Goal: Task Accomplishment & Management: Manage account settings

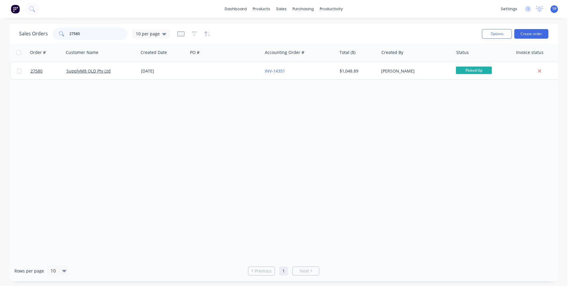
click at [91, 35] on input "27580" at bounding box center [98, 34] width 58 height 12
type input "2"
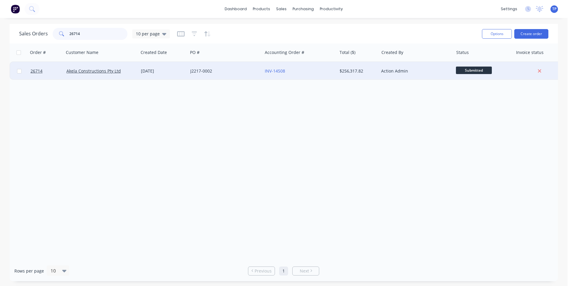
type input "26714"
click at [234, 71] on div "J2217-0002" at bounding box center [223, 71] width 66 height 6
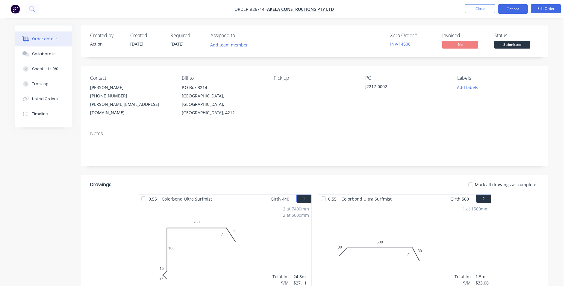
click at [503, 9] on button "Options" at bounding box center [513, 9] width 30 height 10
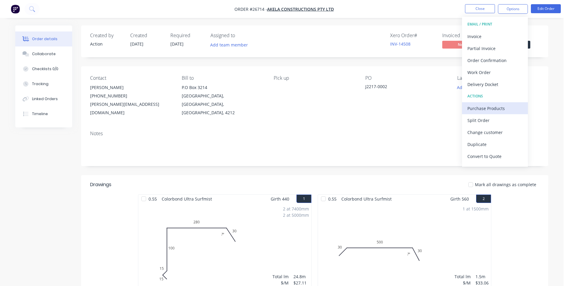
click at [485, 107] on div "Purchase Products" at bounding box center [494, 108] width 55 height 9
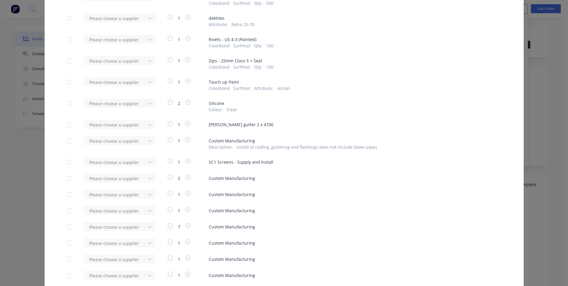
scroll to position [299, 0]
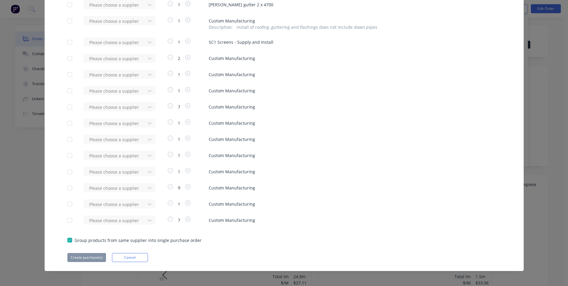
click at [68, 58] on div at bounding box center [70, 58] width 12 height 12
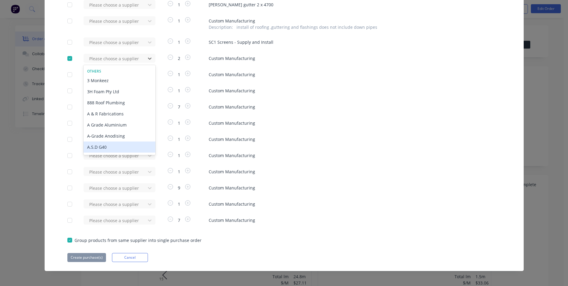
click at [121, 147] on div "A.S.D G40" at bounding box center [120, 146] width 72 height 11
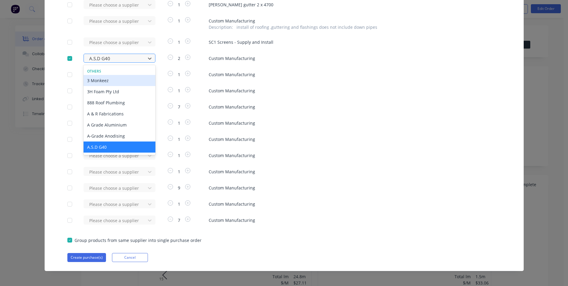
click at [132, 57] on div at bounding box center [116, 58] width 54 height 7
click at [150, 58] on div at bounding box center [149, 59] width 11 height 10
drag, startPoint x: 117, startPoint y: 145, endPoint x: 119, endPoint y: 139, distance: 6.5
click at [118, 144] on div "A.S.D G40" at bounding box center [120, 146] width 72 height 11
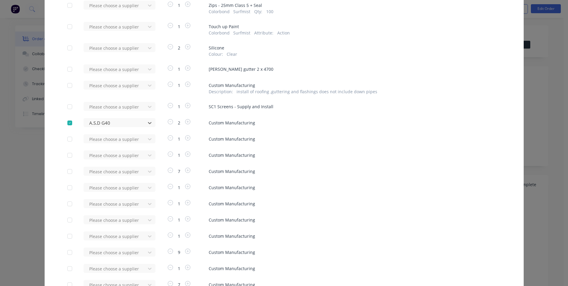
scroll to position [302, 0]
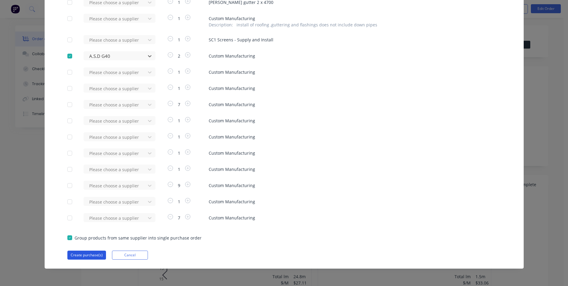
click at [83, 253] on button "Create purchase(s)" at bounding box center [86, 254] width 39 height 9
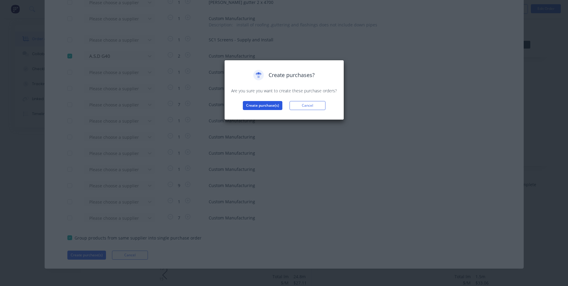
click at [257, 104] on button "Create purchase(s)" at bounding box center [263, 105] width 40 height 9
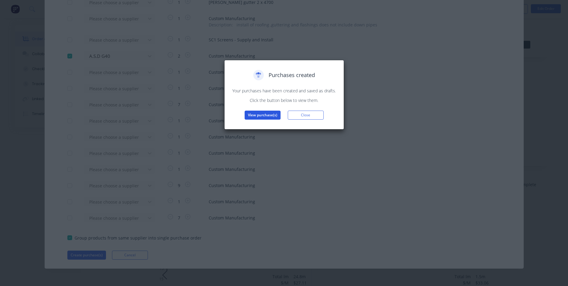
click at [260, 114] on button "View purchase(s)" at bounding box center [263, 114] width 36 height 9
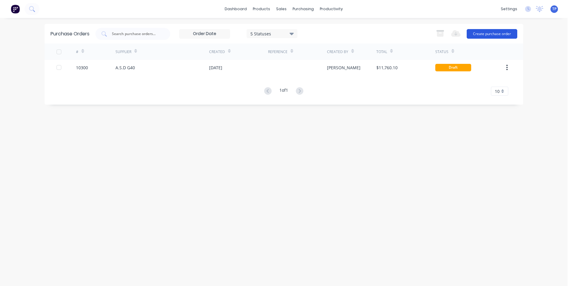
click at [482, 34] on button "Create purchase order" at bounding box center [492, 34] width 51 height 10
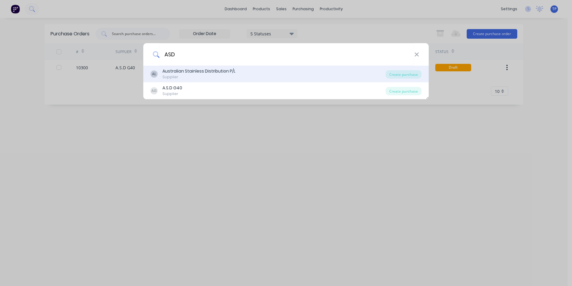
type input "ASD"
click at [198, 73] on div "Australian Stainless Distribution P/L" at bounding box center [199, 71] width 73 height 6
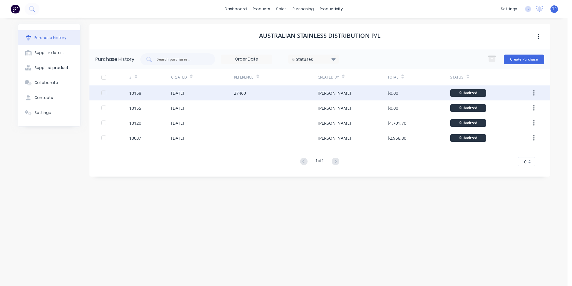
click at [270, 92] on div "27460" at bounding box center [276, 92] width 84 height 15
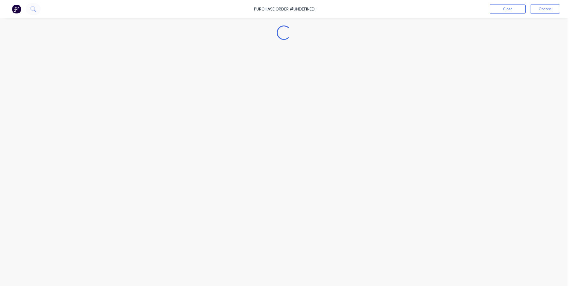
type textarea "x"
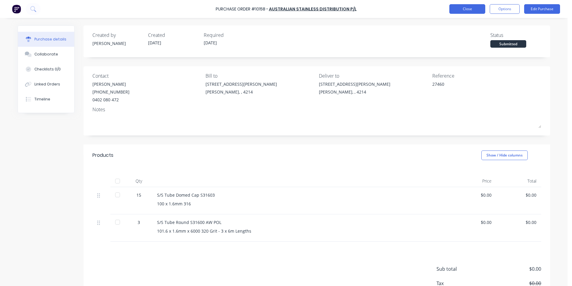
click at [460, 6] on button "Close" at bounding box center [468, 9] width 36 height 10
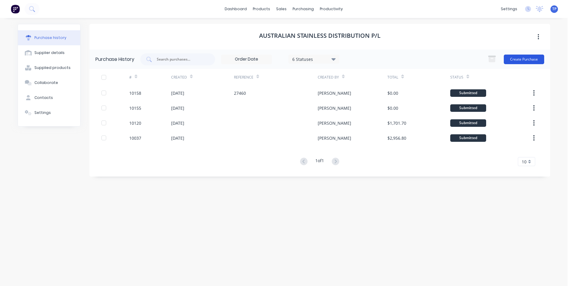
click at [520, 57] on button "Create Purchase" at bounding box center [524, 59] width 40 height 10
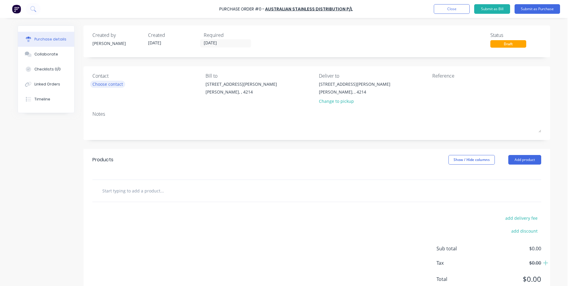
click at [102, 83] on div "Choose contact" at bounding box center [107, 84] width 31 height 6
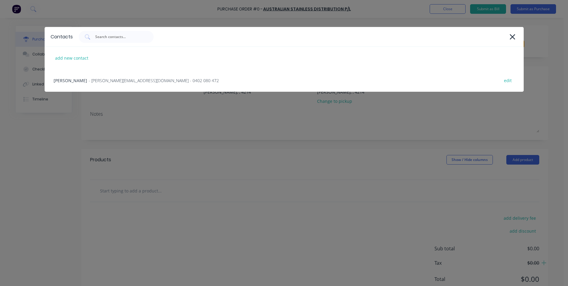
click at [102, 83] on span "- [PERSON_NAME][EMAIL_ADDRESS][DOMAIN_NAME] - 0402 080 472" at bounding box center [154, 80] width 130 height 6
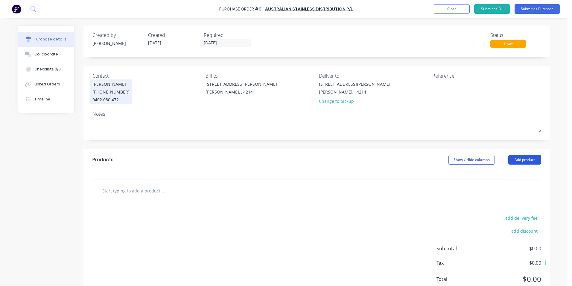
click at [520, 160] on button "Add product" at bounding box center [525, 160] width 33 height 10
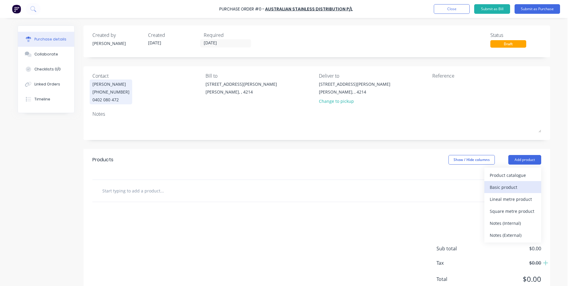
click at [501, 187] on div "Basic product" at bounding box center [513, 187] width 46 height 9
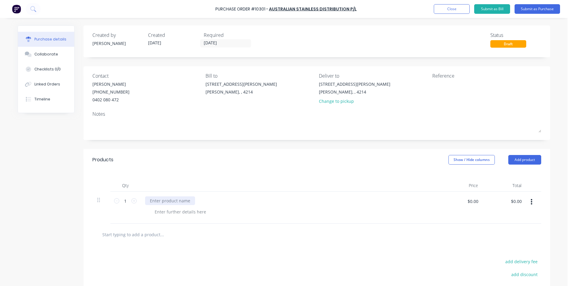
click at [163, 202] on div at bounding box center [170, 200] width 50 height 9
click at [290, 209] on div at bounding box center [292, 211] width 285 height 9
click at [531, 160] on button "Add product" at bounding box center [525, 160] width 33 height 10
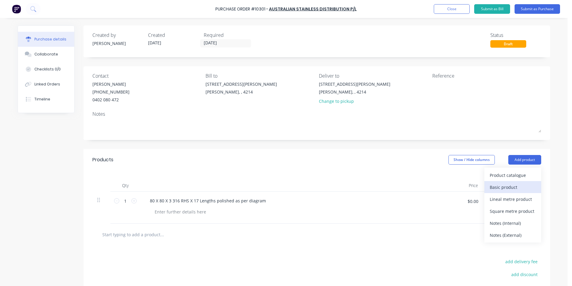
click at [502, 186] on div "Basic product" at bounding box center [513, 187] width 46 height 9
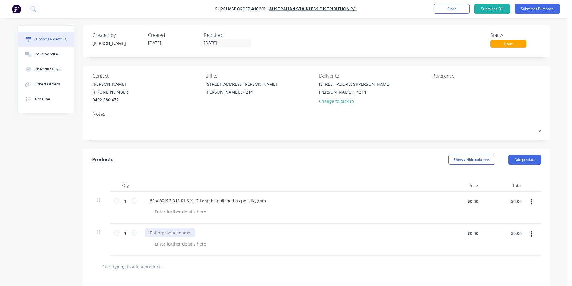
click at [151, 232] on div at bounding box center [170, 232] width 50 height 9
click at [512, 157] on button "Add product" at bounding box center [525, 160] width 33 height 10
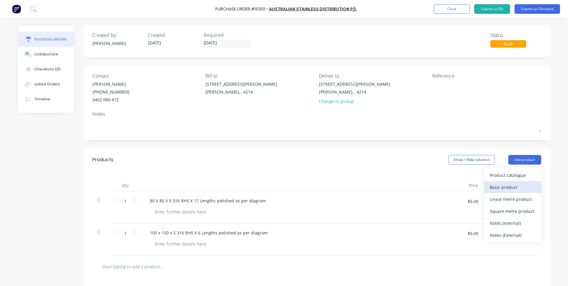
click at [502, 186] on div "Basic product" at bounding box center [513, 187] width 46 height 9
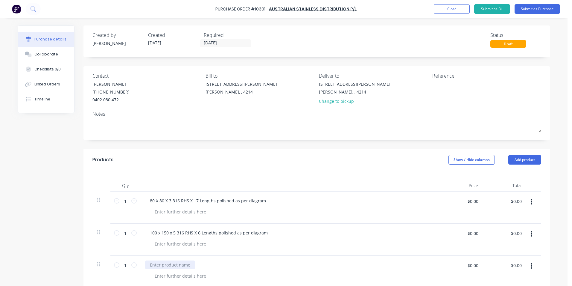
click at [180, 265] on div at bounding box center [170, 264] width 50 height 9
click at [526, 8] on button "Submit as Purchase" at bounding box center [537, 9] width 45 height 10
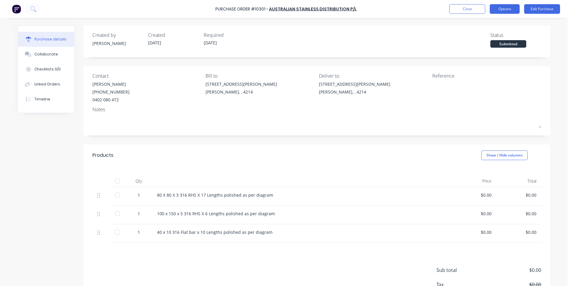
click at [498, 10] on button "Options" at bounding box center [505, 9] width 30 height 10
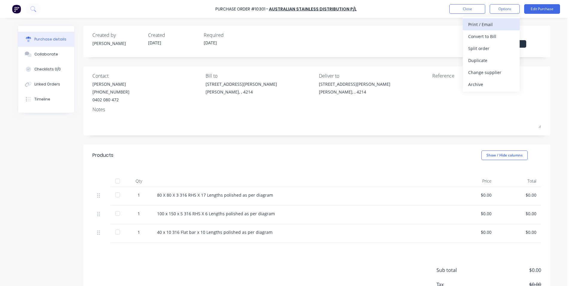
click at [473, 24] on div "Print / Email" at bounding box center [491, 24] width 46 height 9
click at [473, 48] on div "Without pricing" at bounding box center [491, 48] width 46 height 9
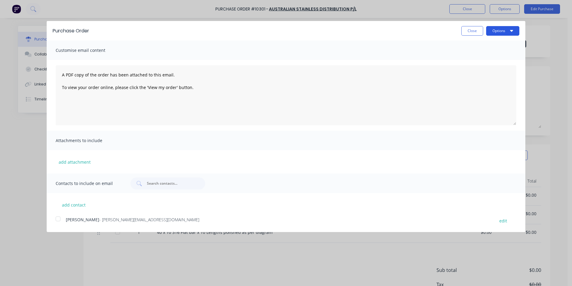
click at [496, 31] on button "Options" at bounding box center [502, 31] width 33 height 10
click at [489, 45] on div "Print" at bounding box center [491, 46] width 46 height 9
click at [509, 29] on button "Options" at bounding box center [502, 31] width 33 height 10
click at [500, 29] on button "Options" at bounding box center [502, 31] width 33 height 10
click at [500, 28] on button "Options" at bounding box center [502, 31] width 33 height 10
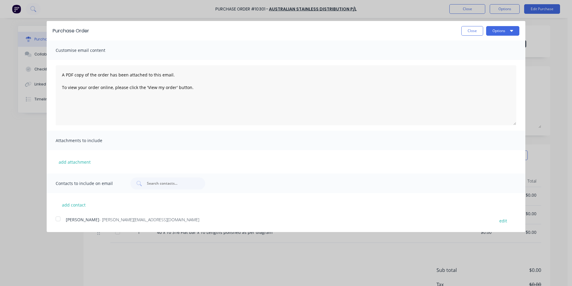
drag, startPoint x: 467, startPoint y: 30, endPoint x: 421, endPoint y: 28, distance: 46.2
click at [467, 30] on button "Close" at bounding box center [473, 31] width 22 height 10
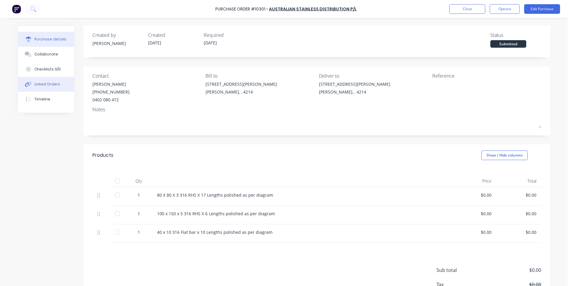
click at [41, 83] on div "Linked Orders" at bounding box center [47, 83] width 26 height 5
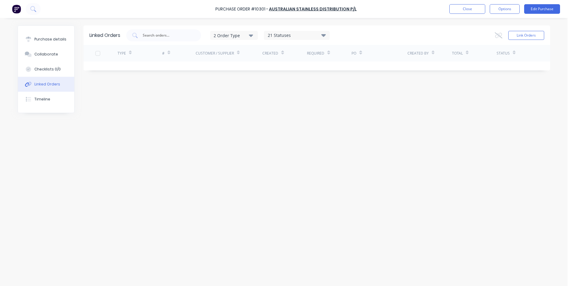
click at [45, 84] on div "Linked Orders" at bounding box center [47, 83] width 26 height 5
click at [46, 54] on div "Collaborate" at bounding box center [46, 53] width 24 height 5
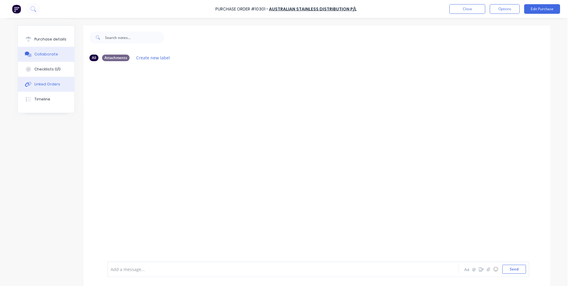
click at [45, 85] on div "Linked Orders" at bounding box center [47, 83] width 26 height 5
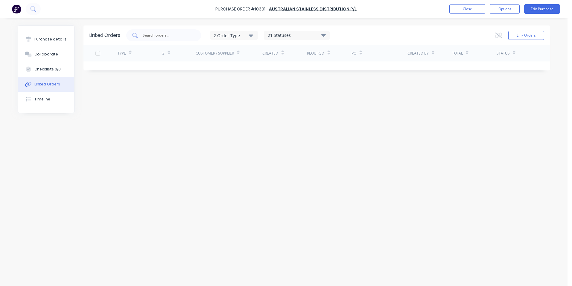
click at [180, 37] on input "text" at bounding box center [167, 35] width 50 height 6
click at [523, 35] on button "Link Orders" at bounding box center [527, 35] width 36 height 9
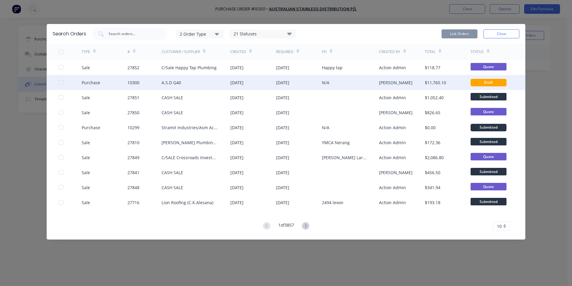
click at [207, 83] on div "A.S.D G40" at bounding box center [196, 82] width 69 height 15
click at [200, 84] on div "A.S.D G40" at bounding box center [196, 82] width 69 height 15
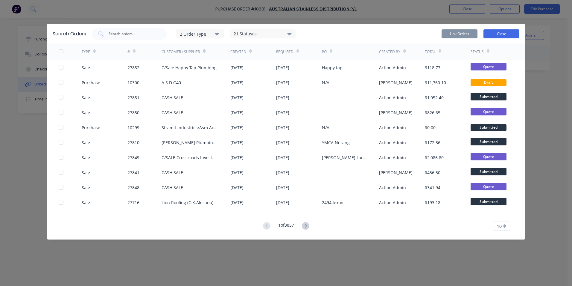
click at [487, 32] on button "Close" at bounding box center [502, 33] width 36 height 9
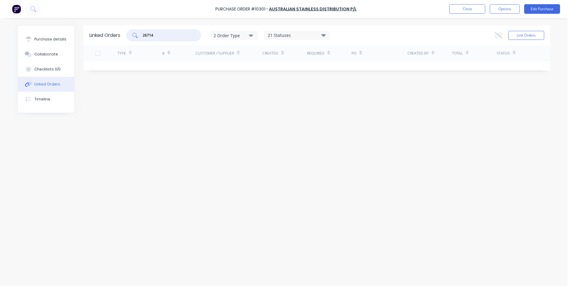
click at [168, 34] on input "26714" at bounding box center [167, 35] width 50 height 6
type input "2"
click at [459, 8] on button "Close" at bounding box center [468, 9] width 36 height 10
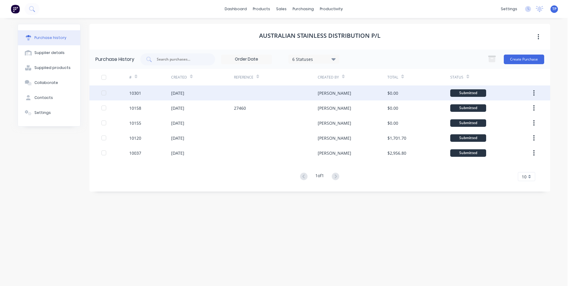
click at [310, 92] on div at bounding box center [276, 92] width 84 height 15
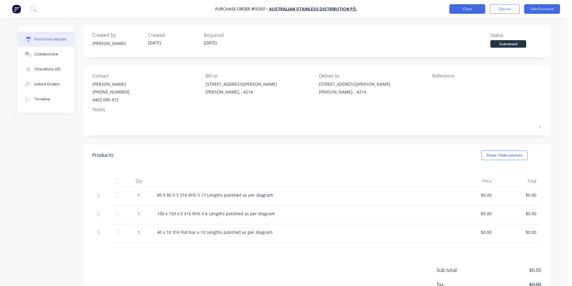
click at [457, 9] on button "Close" at bounding box center [468, 9] width 36 height 10
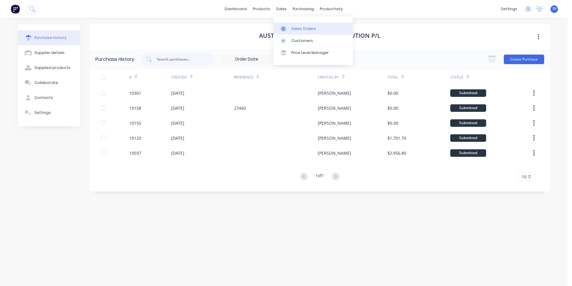
click at [299, 28] on div "Sales Orders" at bounding box center [304, 28] width 25 height 5
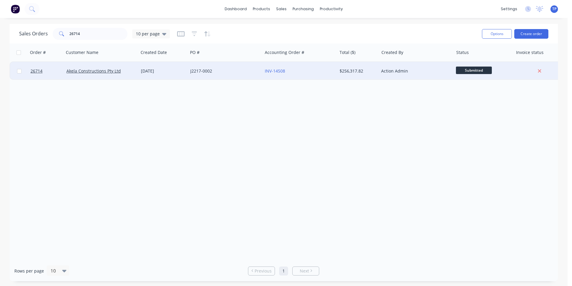
click at [130, 73] on div "Akela Constructions Pty Ltd" at bounding box center [99, 71] width 66 height 6
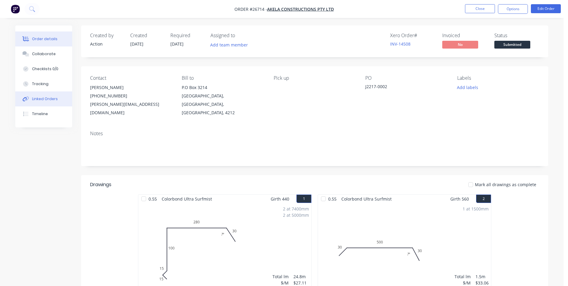
click at [58, 99] on button "Linked Orders" at bounding box center [43, 98] width 57 height 15
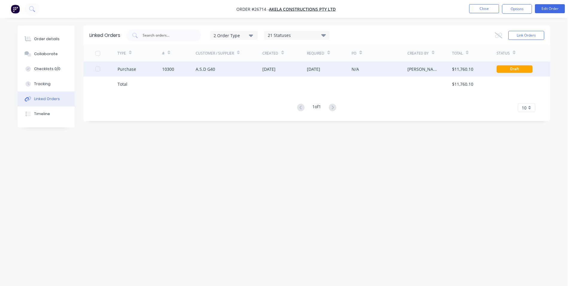
click at [180, 69] on div "10300" at bounding box center [179, 68] width 34 height 15
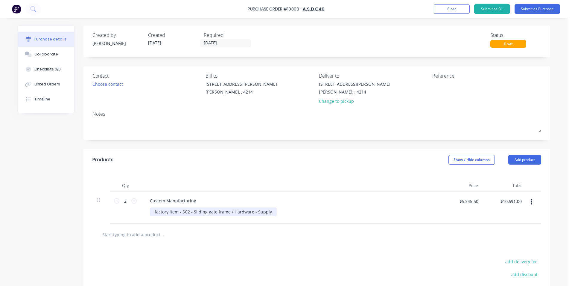
click at [267, 211] on div "factory item - SC2 - Sliding gate frame / Hardware - Supply" at bounding box center [213, 211] width 127 height 9
click at [521, 8] on button "Submit as Purchase" at bounding box center [537, 9] width 45 height 10
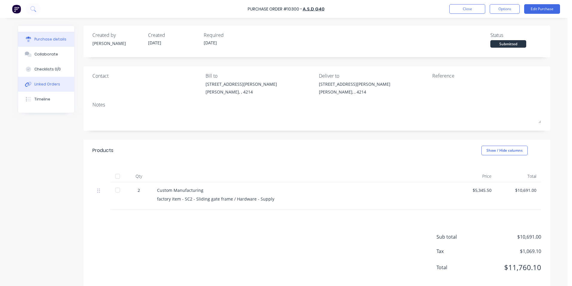
click at [55, 84] on div "Linked Orders" at bounding box center [47, 83] width 26 height 5
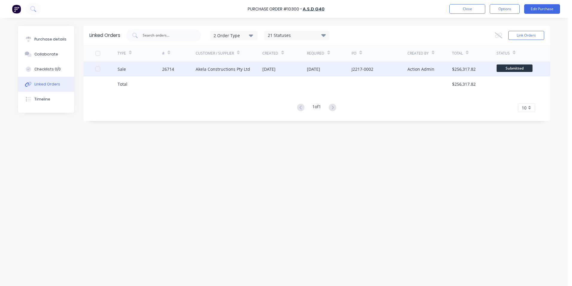
click at [186, 69] on div "26714" at bounding box center [179, 68] width 34 height 15
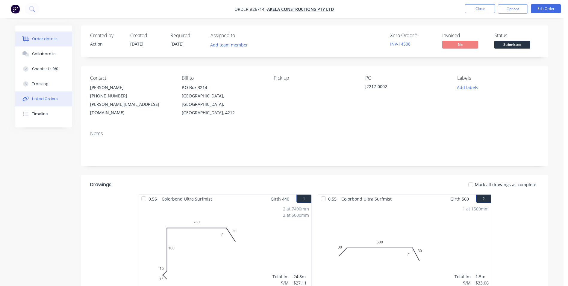
click at [47, 98] on div "Linked Orders" at bounding box center [45, 98] width 26 height 5
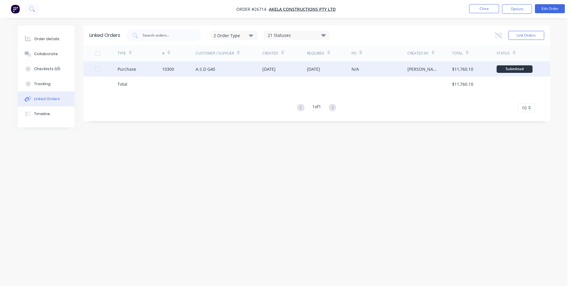
click at [376, 66] on div "N/A" at bounding box center [380, 68] width 56 height 15
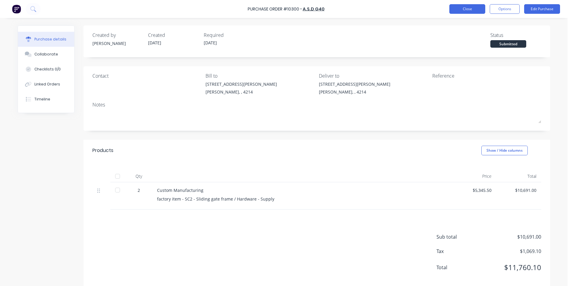
click at [456, 10] on button "Close" at bounding box center [468, 9] width 36 height 10
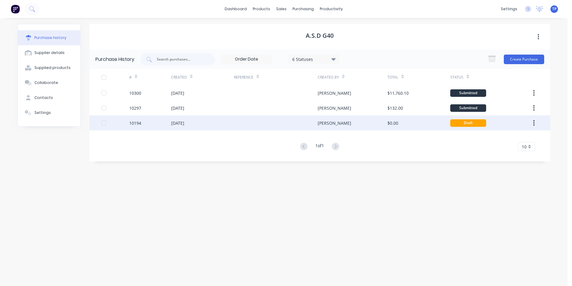
click at [226, 123] on div "[DATE]" at bounding box center [202, 122] width 63 height 15
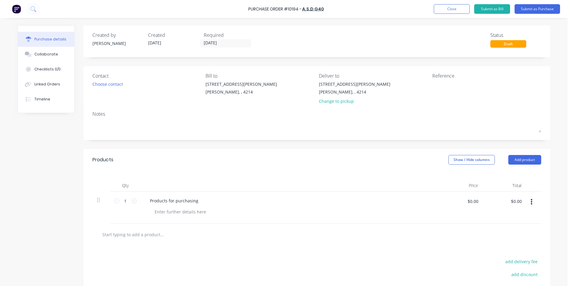
click at [491, 42] on div "Draft" at bounding box center [509, 43] width 36 height 7
click at [470, 8] on button "Close" at bounding box center [452, 9] width 36 height 10
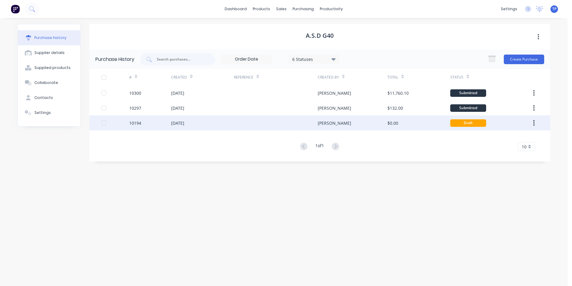
click at [536, 122] on button "button" at bounding box center [534, 122] width 14 height 11
click at [507, 140] on div "Archive" at bounding box center [513, 138] width 46 height 9
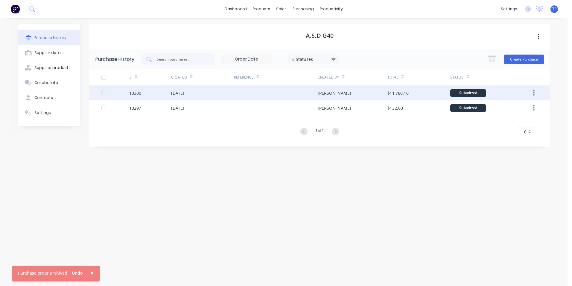
click at [221, 92] on div "[DATE]" at bounding box center [202, 92] width 63 height 15
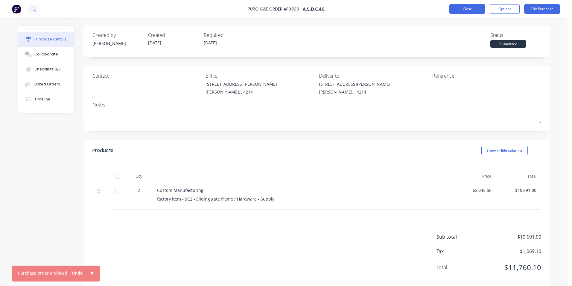
click at [458, 9] on button "Close" at bounding box center [468, 9] width 36 height 10
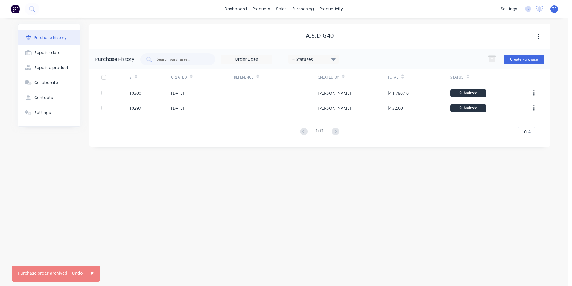
click at [337, 59] on div "6 Statuses" at bounding box center [314, 58] width 51 height 9
click at [337, 57] on div "6 Statuses" at bounding box center [314, 58] width 51 height 9
click at [188, 194] on div "A.S.D G40 Purchase History 6 Statuses 6 Statuses Create Purchase # Created Refe…" at bounding box center [319, 149] width 461 height 250
click at [296, 28] on div "Sales Orders" at bounding box center [304, 28] width 25 height 5
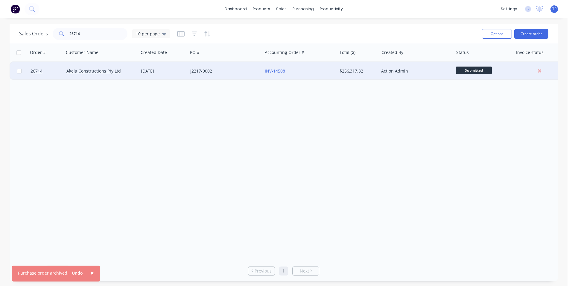
click at [130, 74] on div "Akela Constructions Pty Ltd" at bounding box center [101, 71] width 75 height 18
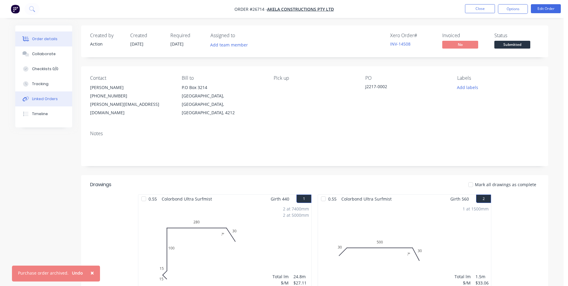
click at [45, 100] on div "Linked Orders" at bounding box center [45, 98] width 26 height 5
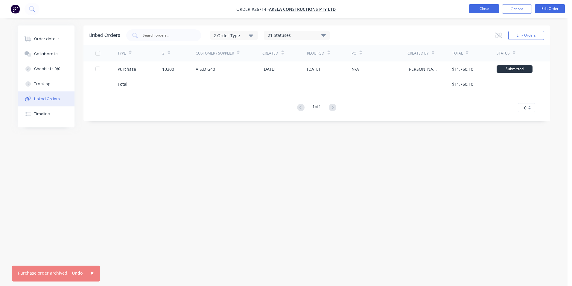
click at [491, 9] on button "Close" at bounding box center [484, 8] width 30 height 9
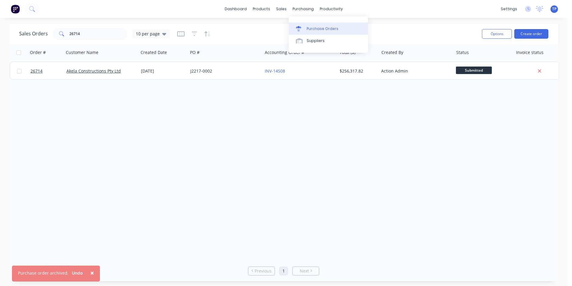
click at [315, 28] on div "Purchase Orders" at bounding box center [323, 28] width 32 height 5
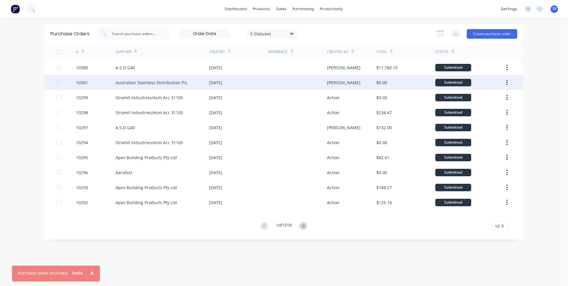
click at [196, 83] on div "Australian Stainless Distribution P/L" at bounding box center [163, 82] width 94 height 15
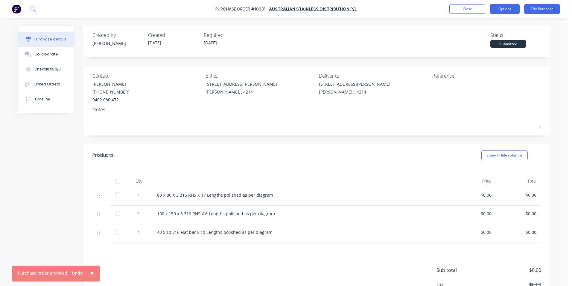
click at [494, 7] on button "Options" at bounding box center [505, 9] width 30 height 10
click at [496, 5] on button "Options" at bounding box center [505, 9] width 30 height 10
click at [496, 7] on button "Options" at bounding box center [505, 9] width 30 height 10
click at [437, 60] on div "Created by [PERSON_NAME] Created [DATE] Required [DATE] Status Submitted Contac…" at bounding box center [317, 173] width 467 height 296
click at [540, 9] on button "Edit Purchase" at bounding box center [542, 9] width 36 height 10
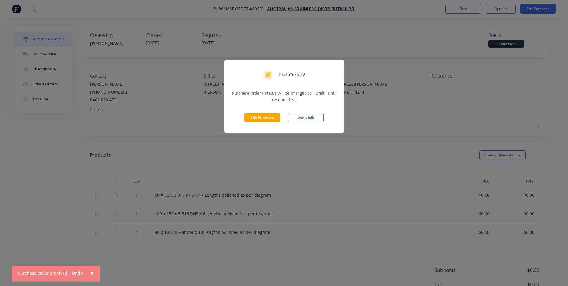
click at [425, 111] on div "Edit Order? Purchase order's status will be changed to `Draft` until resubmitte…" at bounding box center [284, 143] width 568 height 286
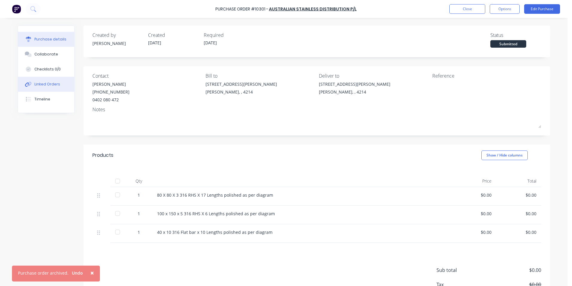
click at [51, 84] on div "Linked Orders" at bounding box center [47, 83] width 26 height 5
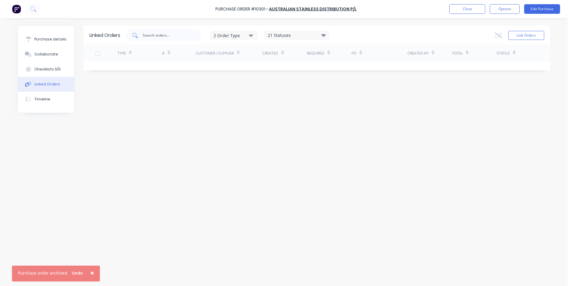
click at [167, 35] on input "text" at bounding box center [167, 35] width 50 height 6
type input "26714"
click at [523, 34] on button "Link Orders" at bounding box center [527, 35] width 36 height 9
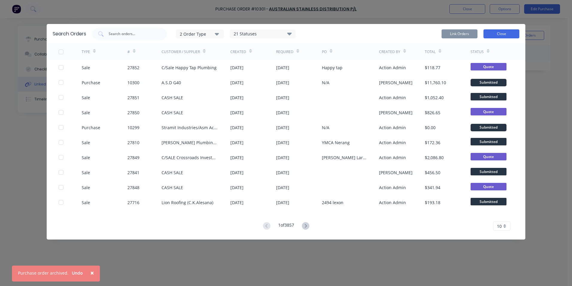
click at [490, 34] on button "Close" at bounding box center [502, 33] width 36 height 9
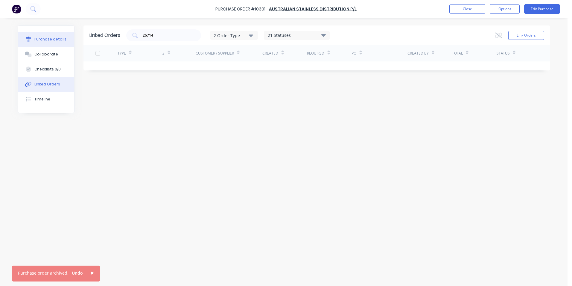
click at [56, 40] on div "Purchase details" at bounding box center [50, 39] width 32 height 5
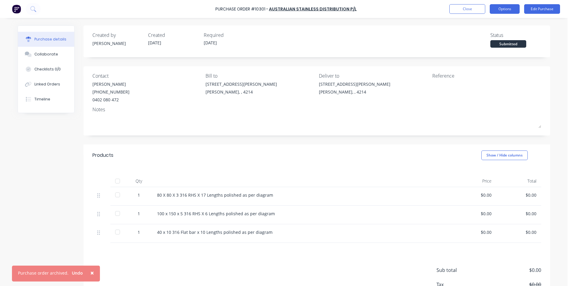
click at [494, 10] on button "Options" at bounding box center [505, 9] width 30 height 10
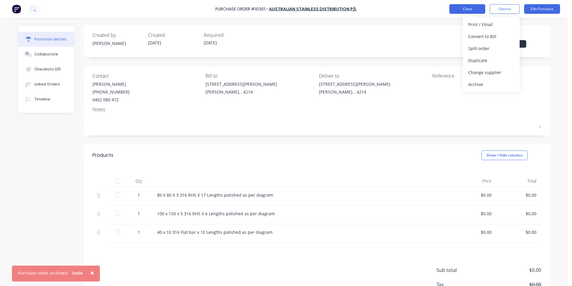
click at [456, 6] on button "Close" at bounding box center [468, 9] width 36 height 10
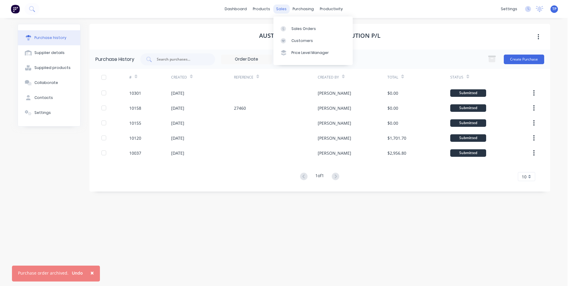
click at [284, 10] on div "sales" at bounding box center [281, 8] width 16 height 9
click at [298, 30] on div "Sales Orders" at bounding box center [304, 28] width 25 height 5
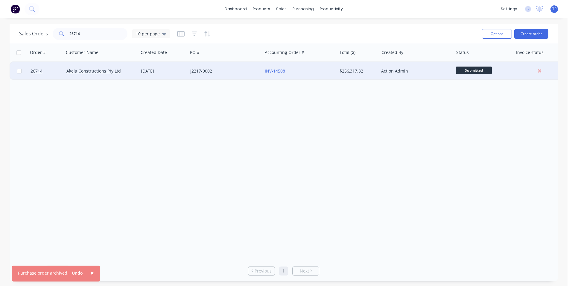
click at [248, 73] on div "J2217-0002" at bounding box center [223, 71] width 66 height 6
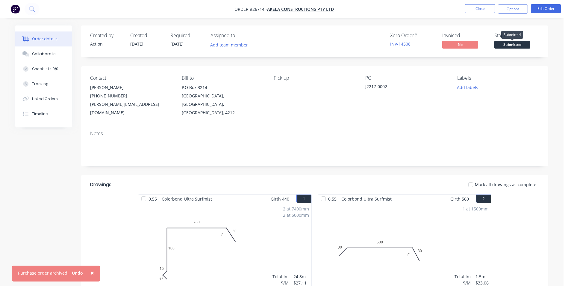
click at [506, 43] on span "Submitted" at bounding box center [512, 44] width 36 height 7
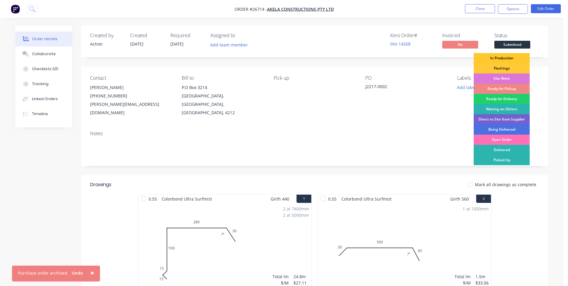
click at [506, 57] on div "In Production" at bounding box center [501, 58] width 56 height 10
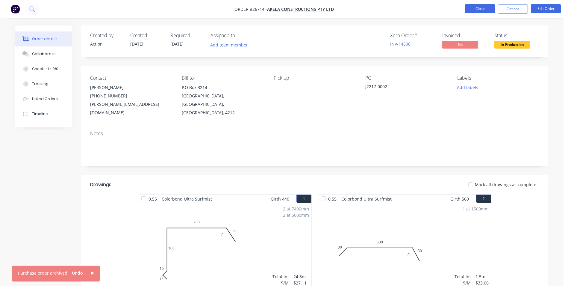
click at [468, 7] on button "Close" at bounding box center [480, 8] width 30 height 9
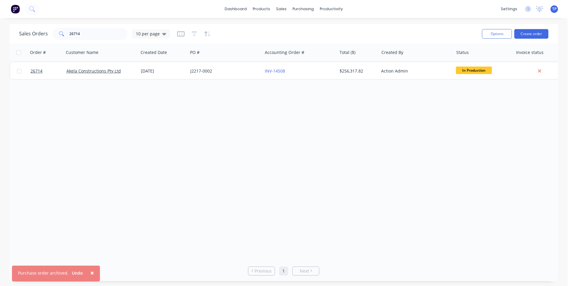
click at [90, 272] on span "×" at bounding box center [92, 272] width 4 height 8
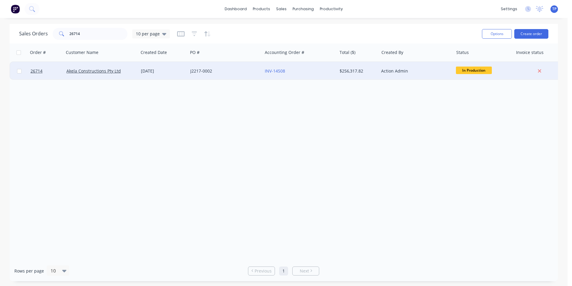
click at [251, 70] on div "J2217-0002" at bounding box center [223, 71] width 66 height 6
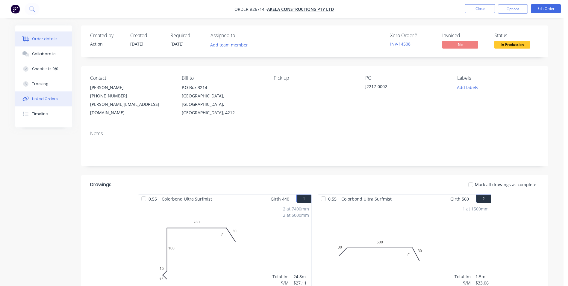
click at [44, 98] on div "Linked Orders" at bounding box center [45, 98] width 26 height 5
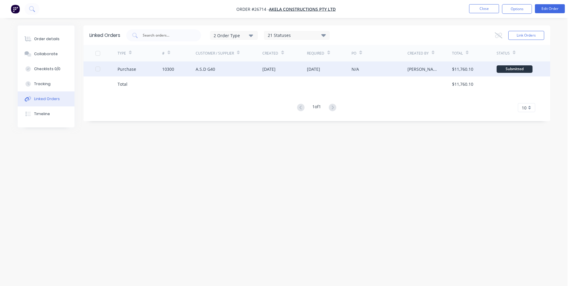
click at [235, 69] on div "A.S.D G40" at bounding box center [229, 68] width 67 height 15
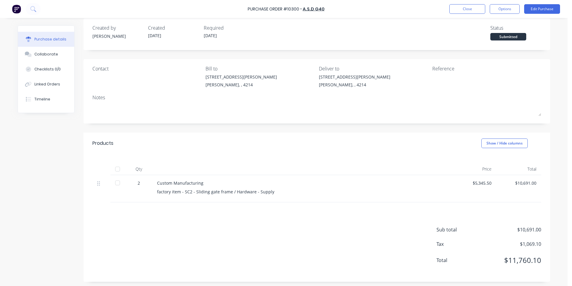
scroll to position [9, 0]
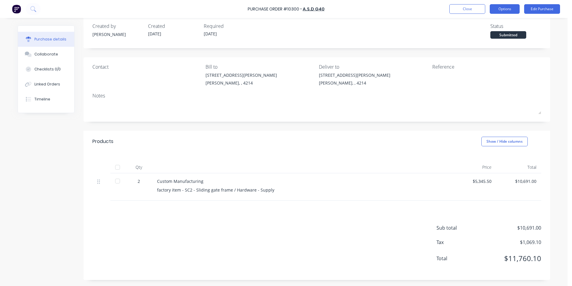
click at [510, 8] on button "Options" at bounding box center [505, 9] width 30 height 10
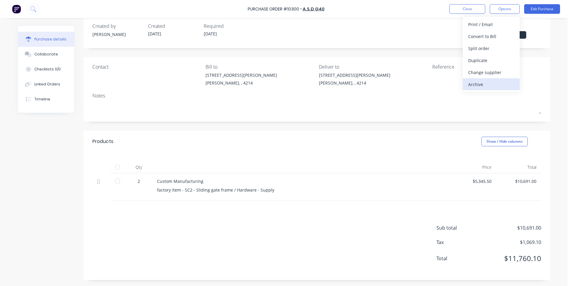
click at [480, 84] on div "Archive" at bounding box center [491, 84] width 46 height 9
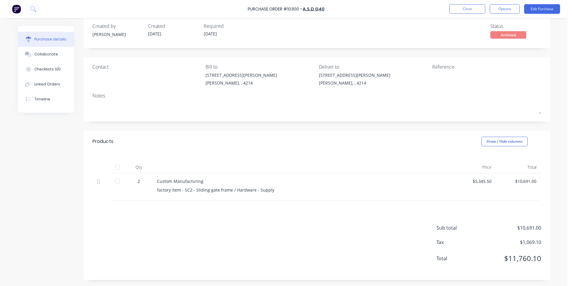
scroll to position [0, 0]
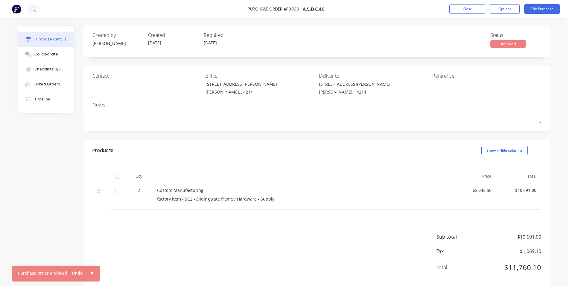
click at [91, 272] on span "×" at bounding box center [92, 272] width 4 height 8
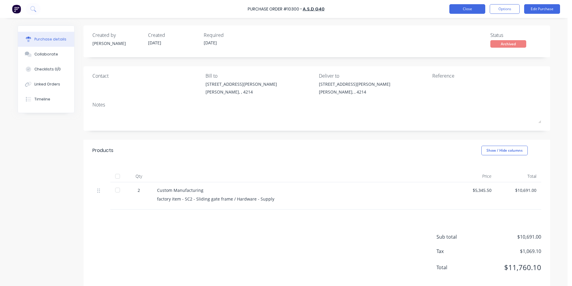
click at [463, 8] on button "Close" at bounding box center [468, 9] width 36 height 10
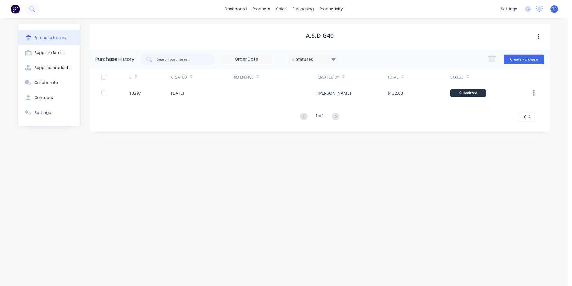
click at [539, 36] on icon "button" at bounding box center [538, 37] width 1 height 7
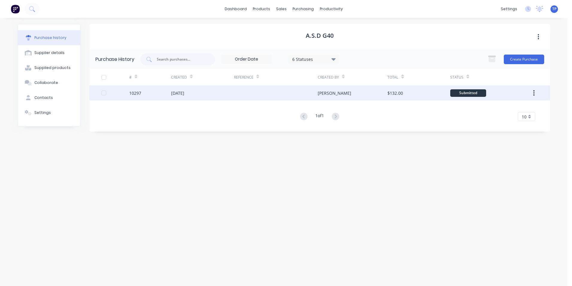
click at [239, 95] on div at bounding box center [276, 92] width 84 height 15
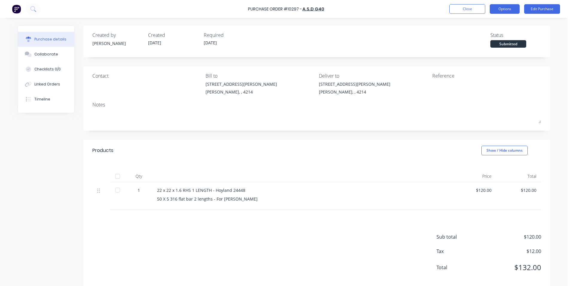
click at [517, 9] on button "Options" at bounding box center [505, 9] width 30 height 10
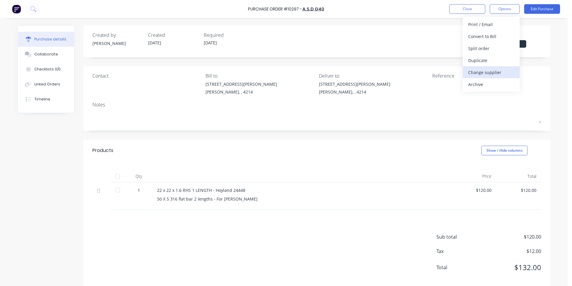
click at [504, 71] on div "Change supplier" at bounding box center [491, 72] width 46 height 9
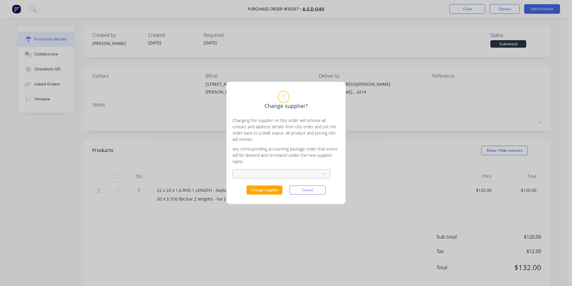
click at [270, 174] on div at bounding box center [278, 173] width 80 height 7
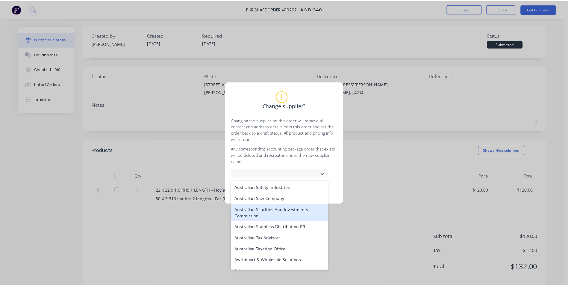
scroll to position [898, 0]
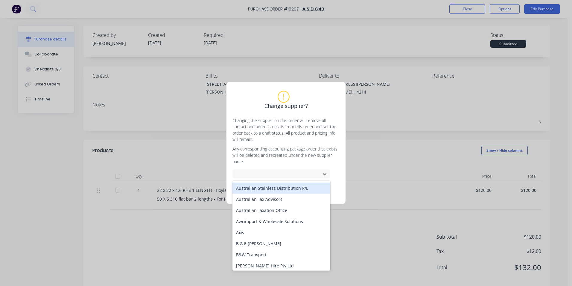
click at [271, 189] on div "Australian Stainless Distribution P/L" at bounding box center [282, 187] width 98 height 11
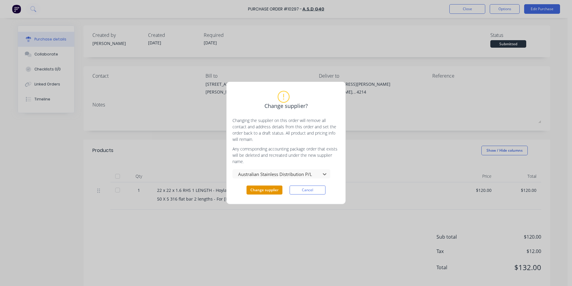
click at [274, 189] on button "Change supplier" at bounding box center [265, 189] width 36 height 9
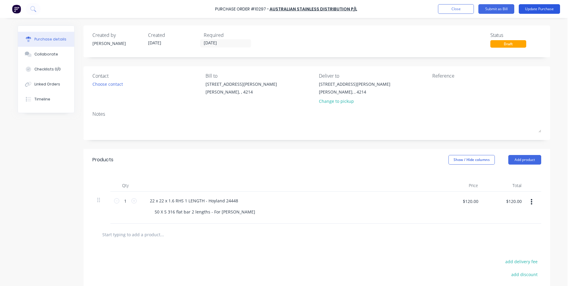
click at [534, 7] on button "Update Purchase" at bounding box center [539, 9] width 41 height 10
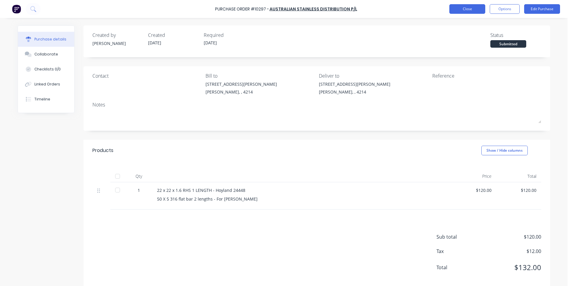
click at [471, 5] on button "Close" at bounding box center [468, 9] width 36 height 10
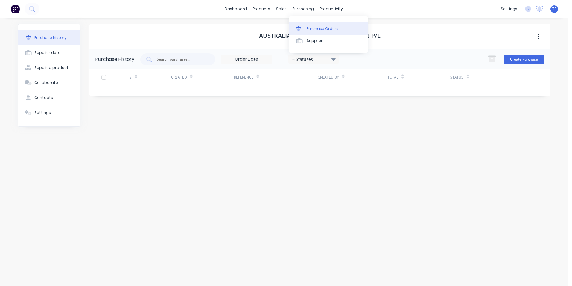
click at [312, 28] on div "Purchase Orders" at bounding box center [323, 28] width 32 height 5
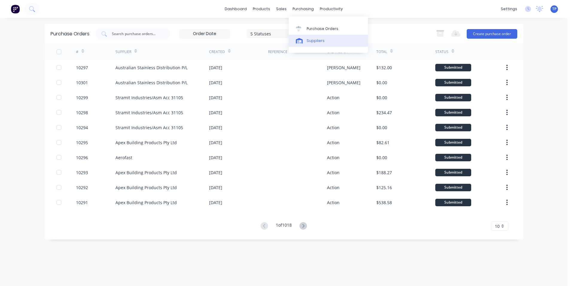
click at [315, 40] on div "Suppliers" at bounding box center [316, 40] width 18 height 5
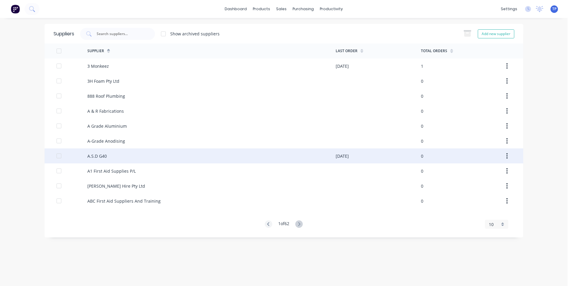
click at [58, 155] on div at bounding box center [59, 156] width 12 height 12
click at [506, 156] on button "button" at bounding box center [507, 155] width 14 height 11
click at [478, 171] on div "Archive" at bounding box center [486, 171] width 46 height 9
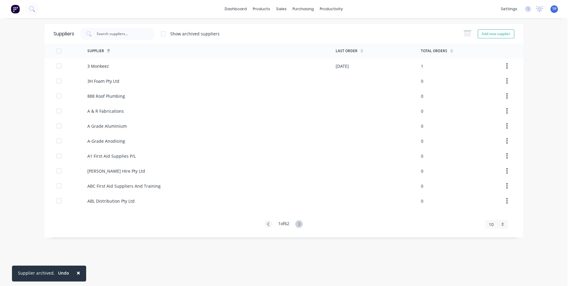
click at [31, 32] on div "× Supplier archived. Undo dashboard products sales purchasing productivity dash…" at bounding box center [284, 143] width 568 height 286
click at [304, 27] on div "Sales Orders" at bounding box center [304, 28] width 25 height 5
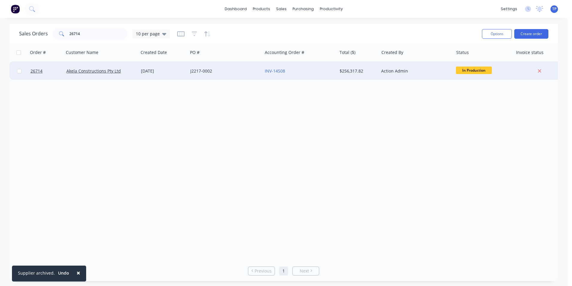
click at [321, 73] on div "INV-14508" at bounding box center [298, 71] width 66 height 6
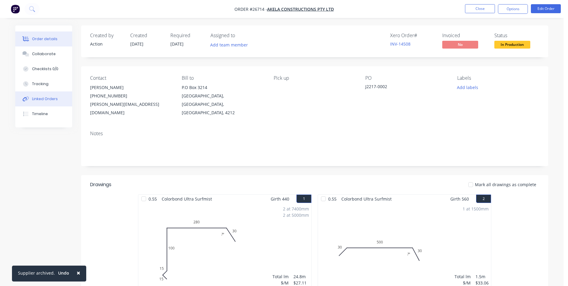
click at [53, 98] on div "Linked Orders" at bounding box center [45, 98] width 26 height 5
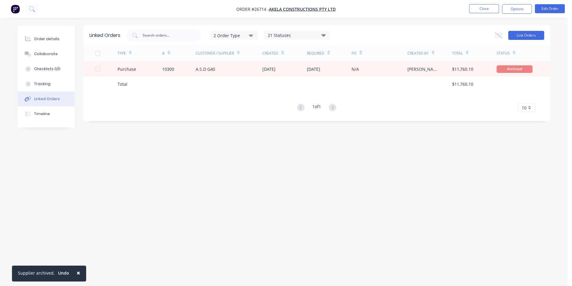
click at [514, 34] on button "Link Orders" at bounding box center [527, 35] width 36 height 9
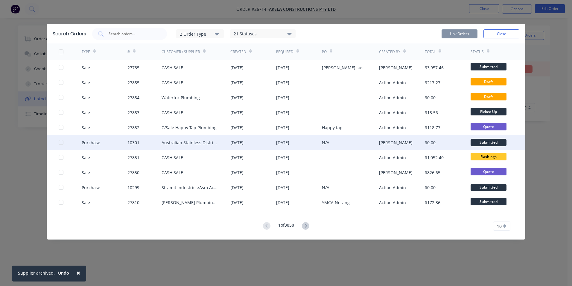
click at [222, 143] on div "Australian Stainless Distribution P/L" at bounding box center [196, 142] width 69 height 15
click at [223, 142] on div "Australian Stainless Distribution P/L" at bounding box center [196, 142] width 69 height 15
click at [212, 141] on div "Australian Stainless Distribution P/L" at bounding box center [190, 142] width 57 height 6
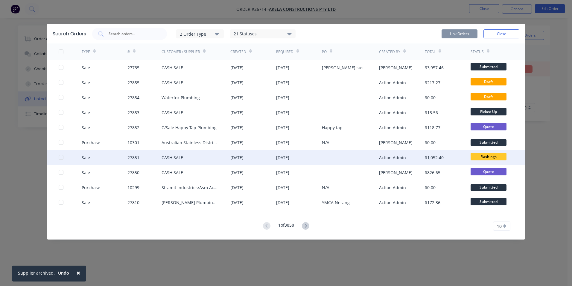
drag, startPoint x: 61, startPoint y: 141, endPoint x: 68, endPoint y: 153, distance: 13.5
click at [61, 141] on div at bounding box center [61, 142] width 12 height 12
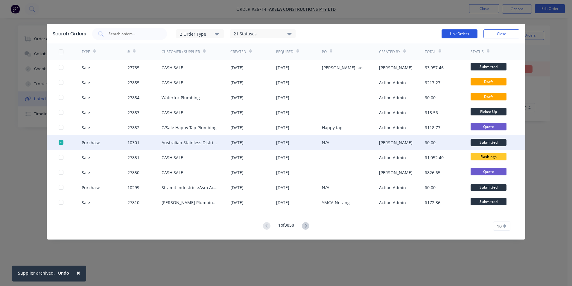
drag, startPoint x: 469, startPoint y: 32, endPoint x: 464, endPoint y: 37, distance: 6.6
click at [471, 32] on button "Link Orders" at bounding box center [460, 33] width 36 height 9
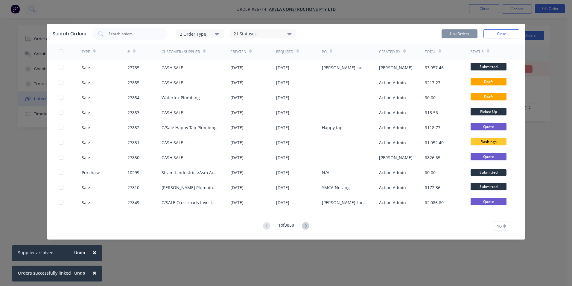
click at [510, 34] on button "Close" at bounding box center [502, 33] width 36 height 9
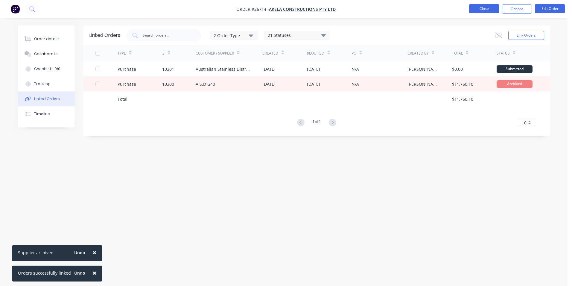
click at [478, 9] on button "Close" at bounding box center [484, 8] width 30 height 9
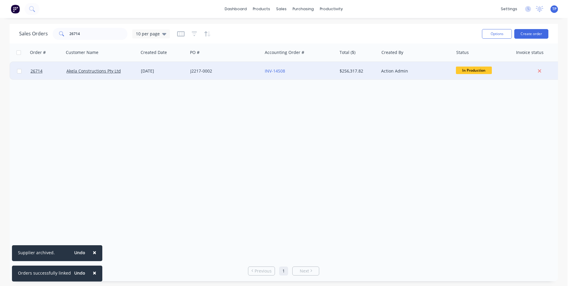
click at [129, 73] on div "Akela Constructions Pty Ltd" at bounding box center [99, 71] width 66 height 6
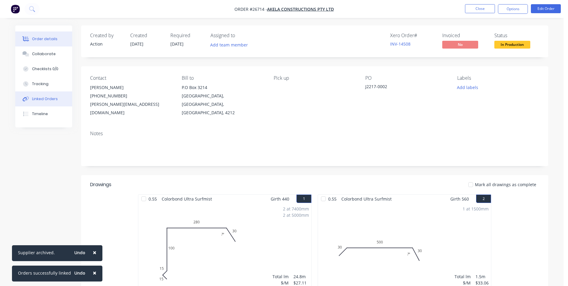
click at [54, 98] on div "Linked Orders" at bounding box center [45, 98] width 26 height 5
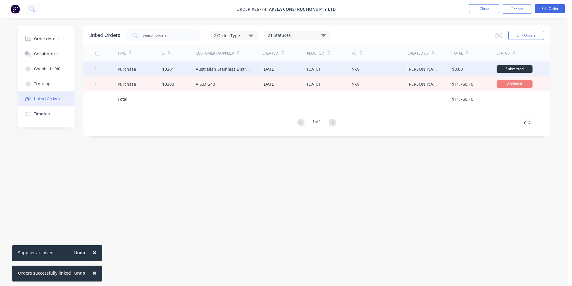
click at [256, 71] on div "Australian Stainless Distribution P/L" at bounding box center [229, 68] width 67 height 15
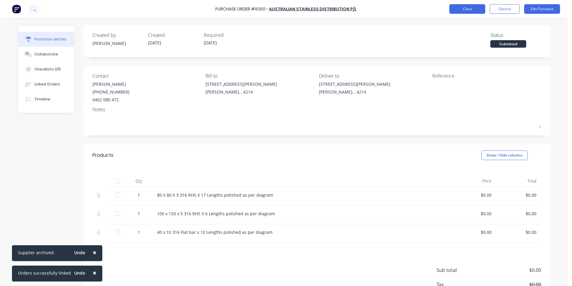
click at [473, 9] on button "Close" at bounding box center [468, 9] width 36 height 10
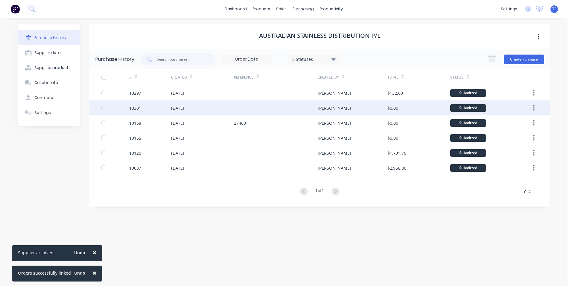
click at [296, 108] on div at bounding box center [276, 107] width 84 height 15
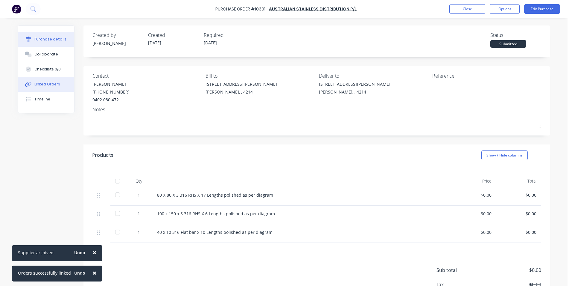
click at [39, 83] on div "Linked Orders" at bounding box center [47, 83] width 26 height 5
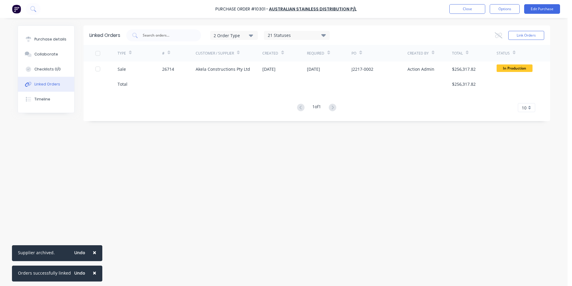
drag, startPoint x: 98, startPoint y: 70, endPoint x: 152, endPoint y: 94, distance: 59.4
click at [98, 71] on div at bounding box center [98, 69] width 12 height 12
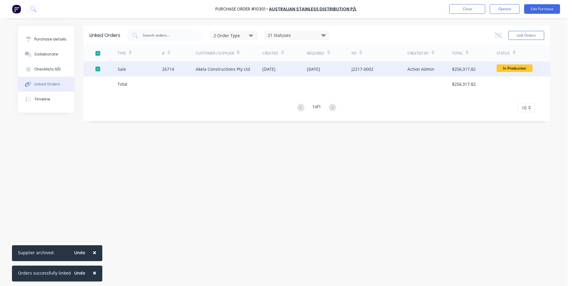
click at [213, 69] on div "Akela Constructions Pty Ltd" at bounding box center [223, 69] width 54 height 6
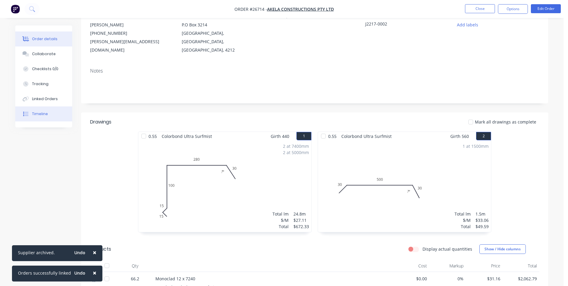
scroll to position [60, 0]
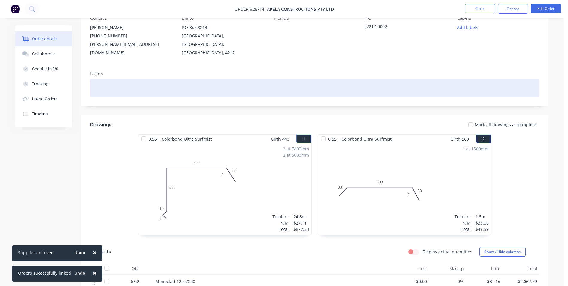
click at [97, 80] on div at bounding box center [314, 88] width 449 height 18
